Goal: Task Accomplishment & Management: Manage account settings

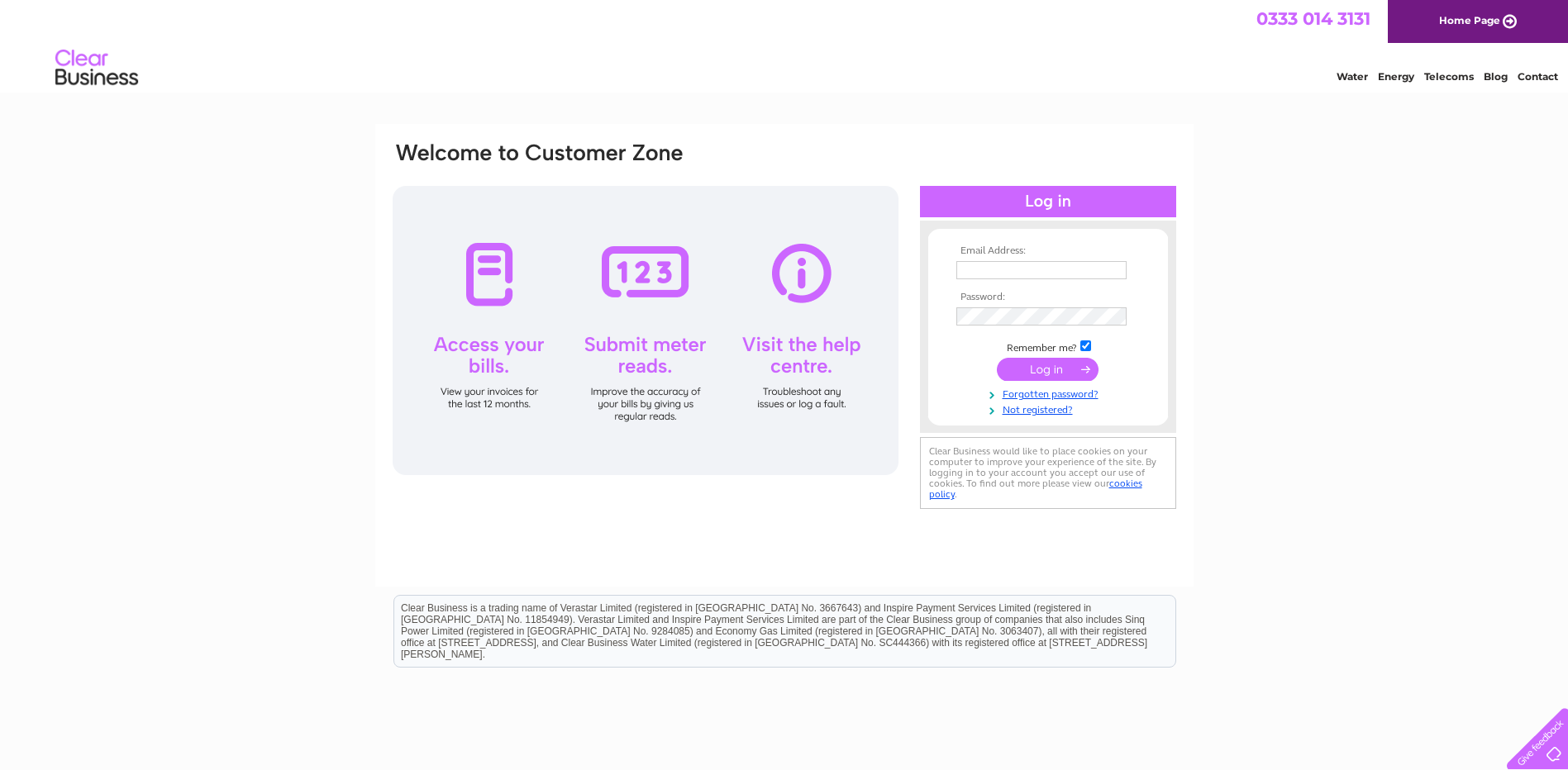
click at [1086, 346] on input "checkbox" at bounding box center [1086, 346] width 11 height 11
checkbox input "false"
click at [1017, 273] on input "text" at bounding box center [1041, 270] width 171 height 18
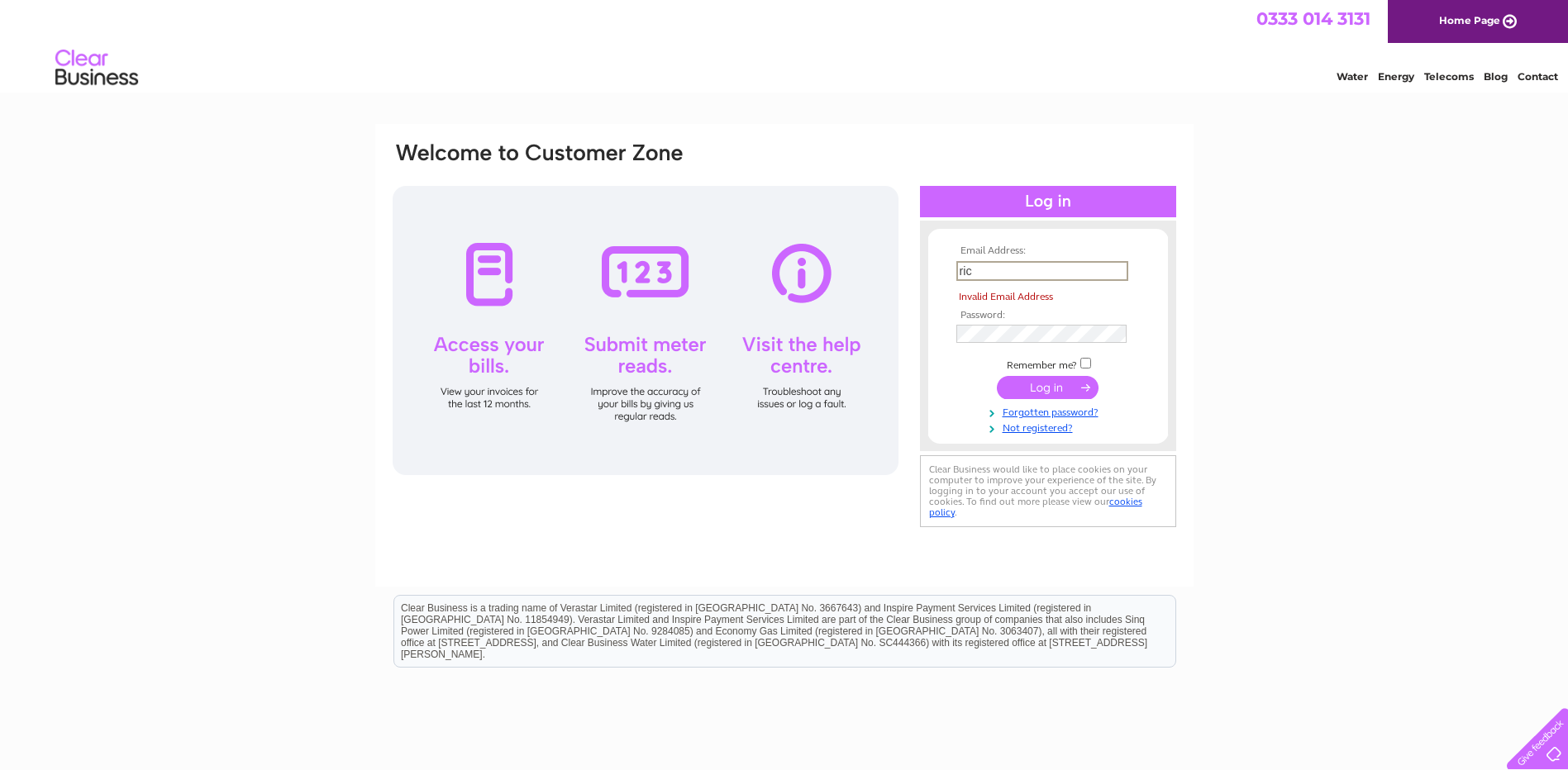
drag, startPoint x: 984, startPoint y: 270, endPoint x: 655, endPoint y: 248, distance: 329.7
click at [1484, 82] on div "Email Address: ric Invalid Email Address Password:" at bounding box center [1496, 74] width 24 height 16
paste input "hmond.ek@yahoo.com"
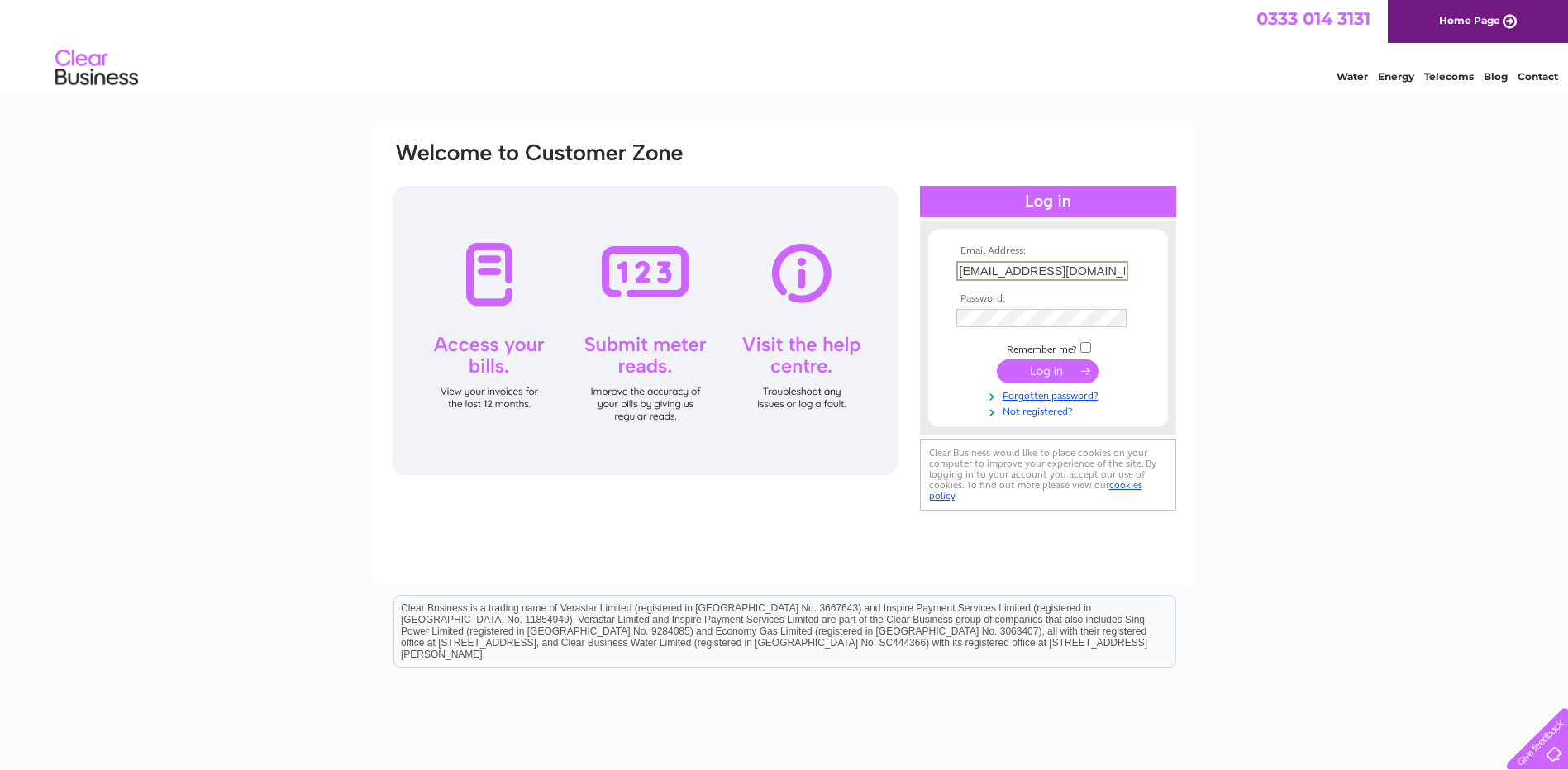
type input "[EMAIL_ADDRESS][DOMAIN_NAME]"
click at [1037, 368] on input "submit" at bounding box center [1047, 370] width 102 height 23
drag, startPoint x: 868, startPoint y: 249, endPoint x: 251, endPoint y: 176, distance: 621.3
click at [244, 175] on div "Email Address: [EMAIL_ADDRESS][DOMAIN_NAME] Password: Forgotten password?" at bounding box center [784, 496] width 1568 height 745
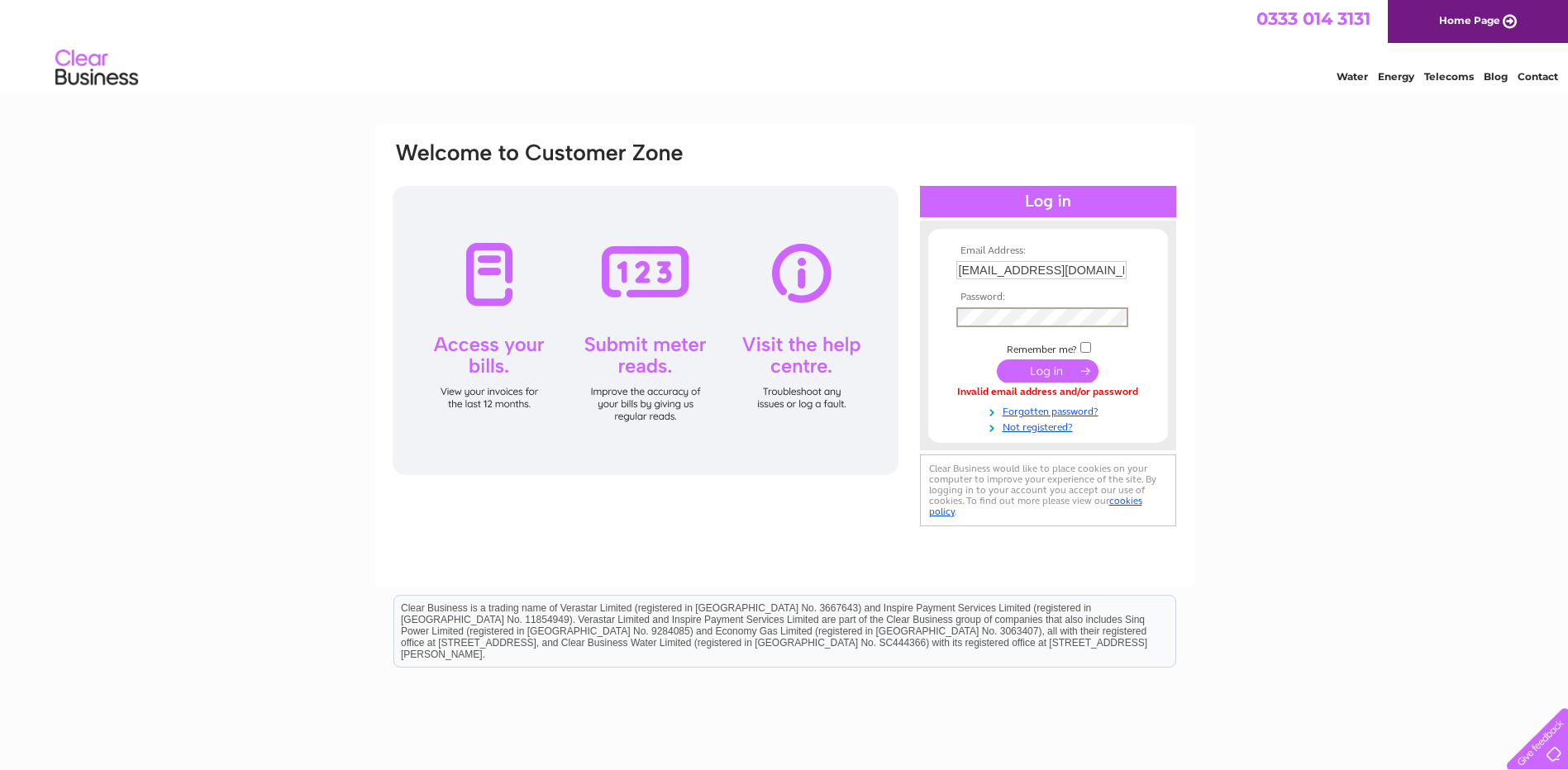
click at [1038, 360] on input "submit" at bounding box center [1047, 370] width 102 height 23
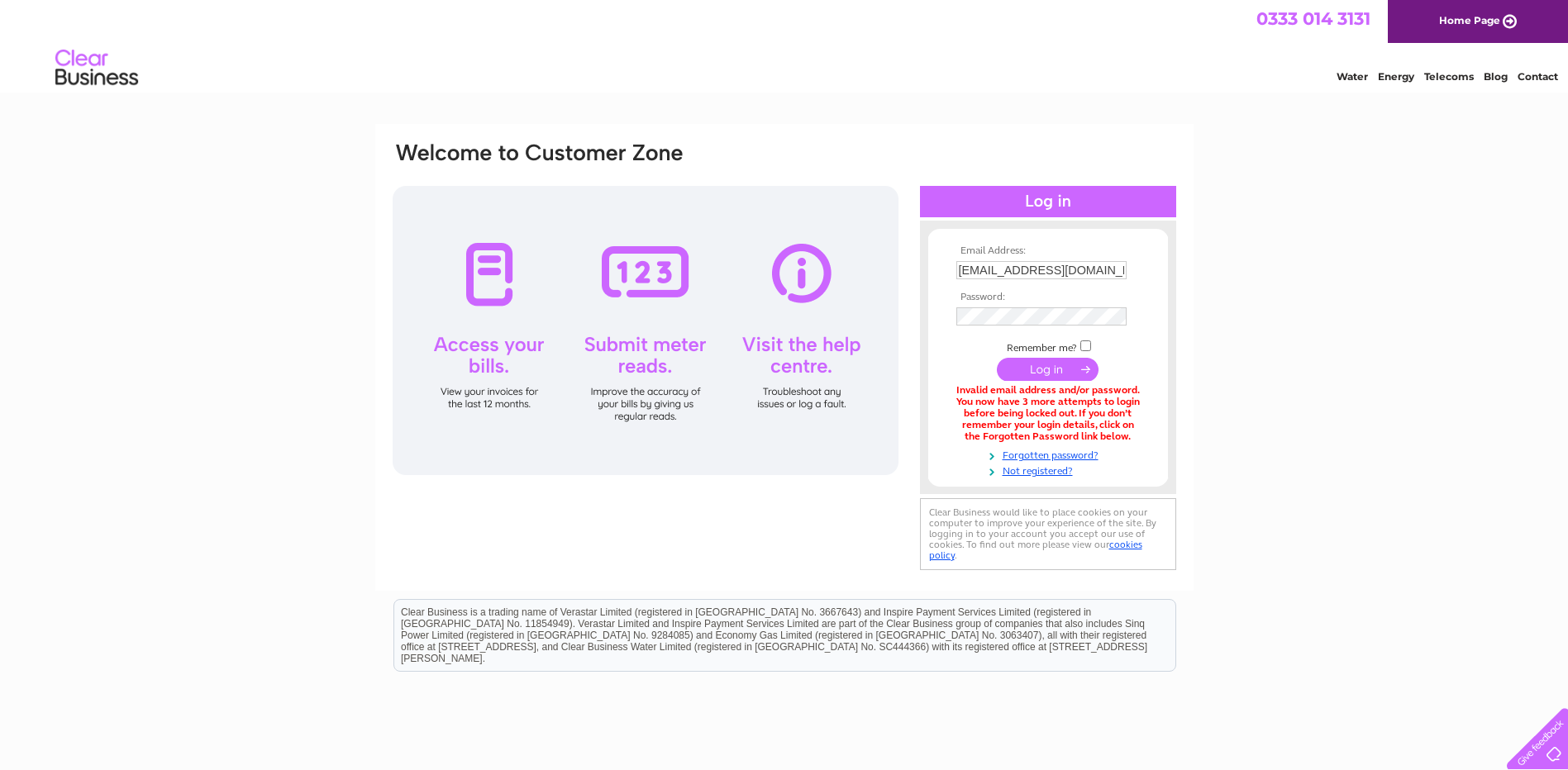
click at [1505, 11] on link "Home Page" at bounding box center [1478, 21] width 180 height 43
